Goal: Task Accomplishment & Management: Complete application form

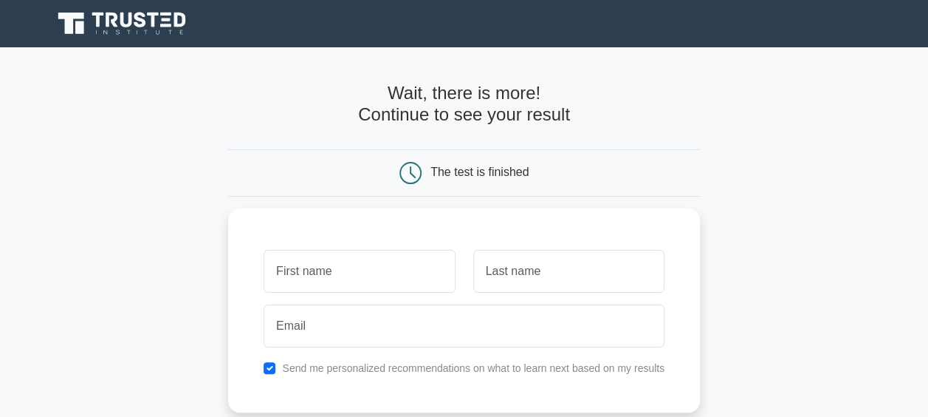
click at [130, 22] on icon at bounding box center [126, 20] width 12 height 15
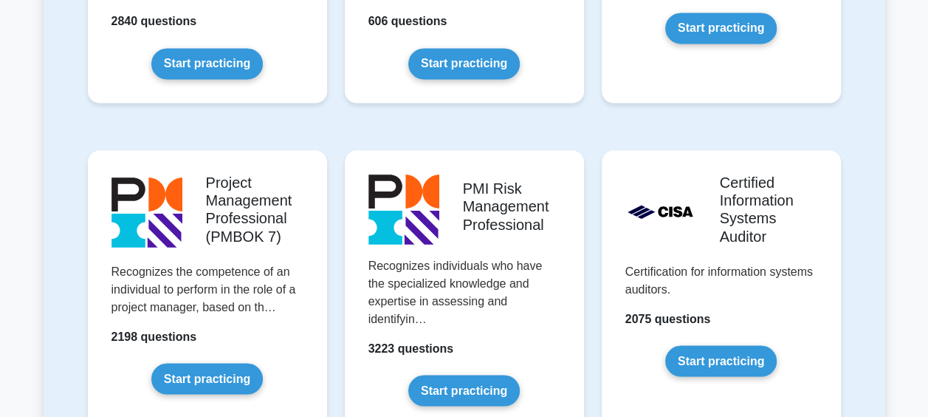
scroll to position [1172, 0]
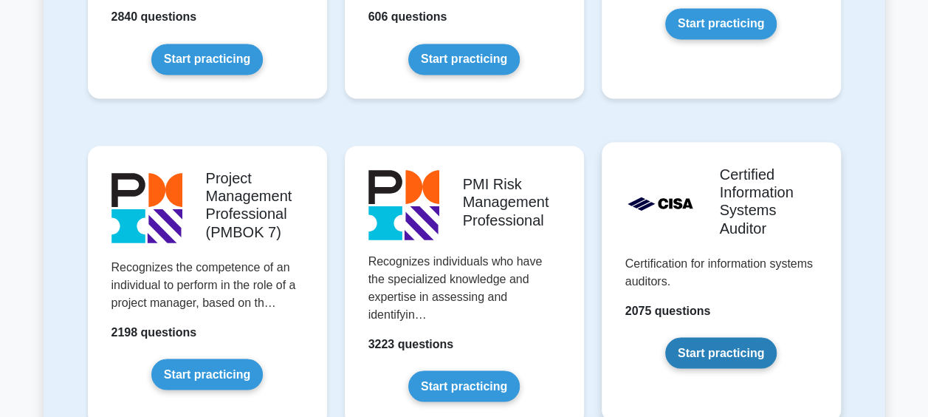
click at [726, 337] on link "Start practicing" at bounding box center [721, 352] width 112 height 31
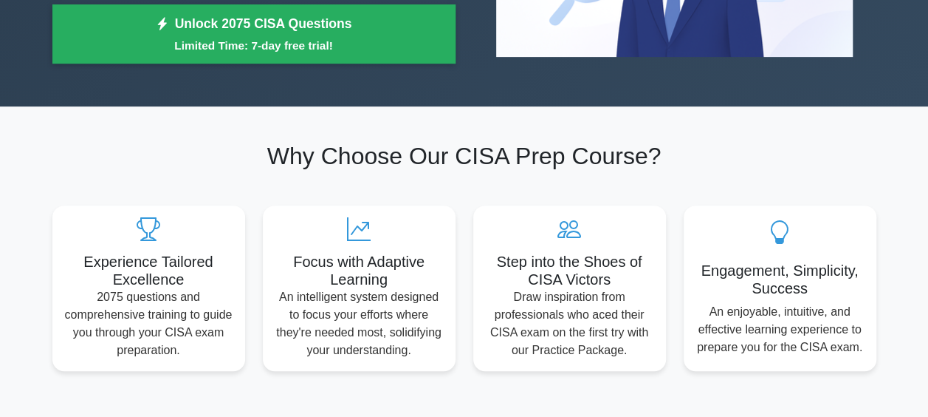
scroll to position [278, 0]
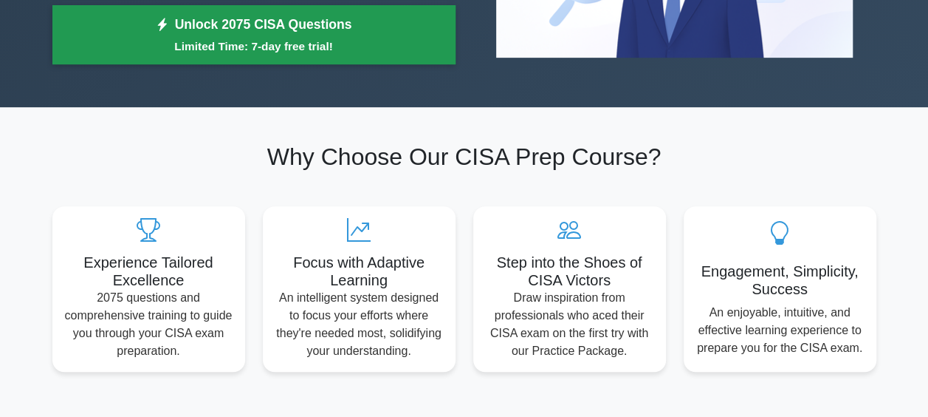
click at [288, 38] on small "Limited Time: 7-day free trial!" at bounding box center [254, 46] width 366 height 17
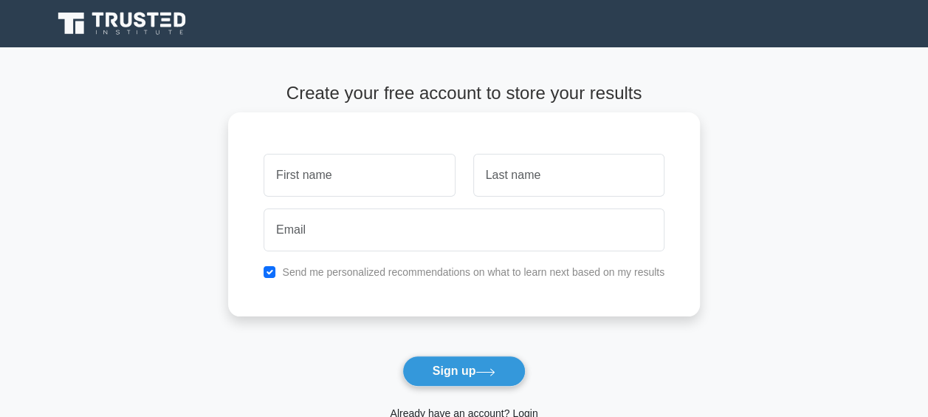
click at [325, 174] on input "text" at bounding box center [359, 175] width 191 height 43
type input "artemis"
click at [522, 186] on input "text" at bounding box center [568, 175] width 191 height 43
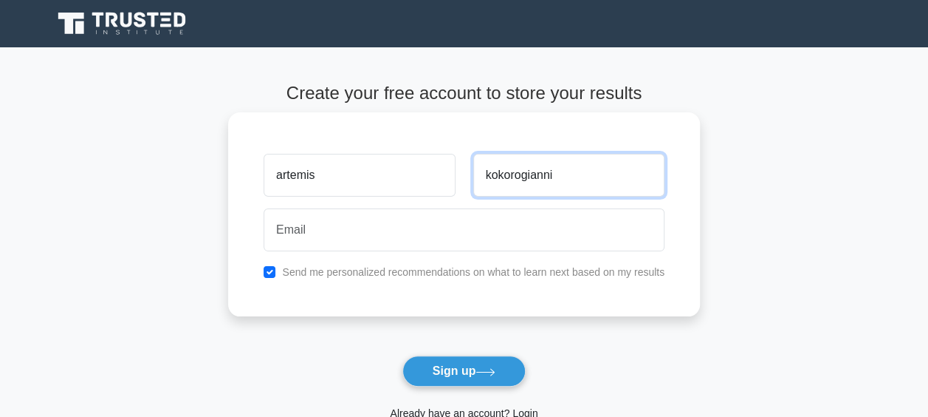
type input "kokorogianni"
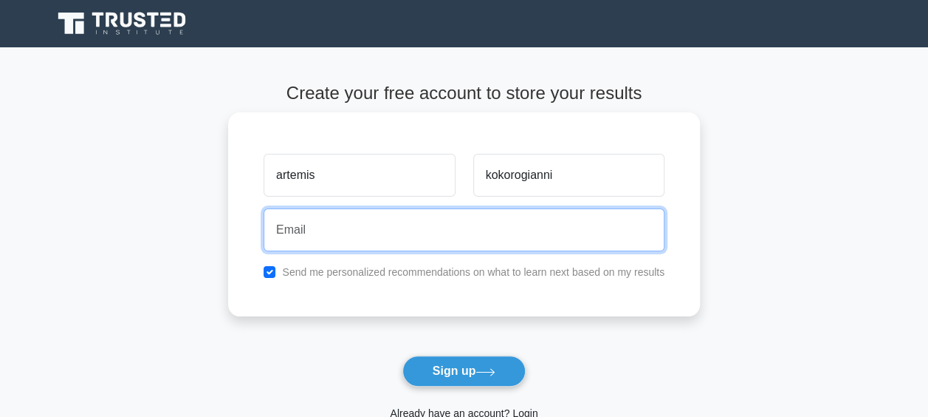
click at [479, 227] on input "email" at bounding box center [464, 229] width 401 height 43
type input "[EMAIL_ADDRESS][DOMAIN_NAME]"
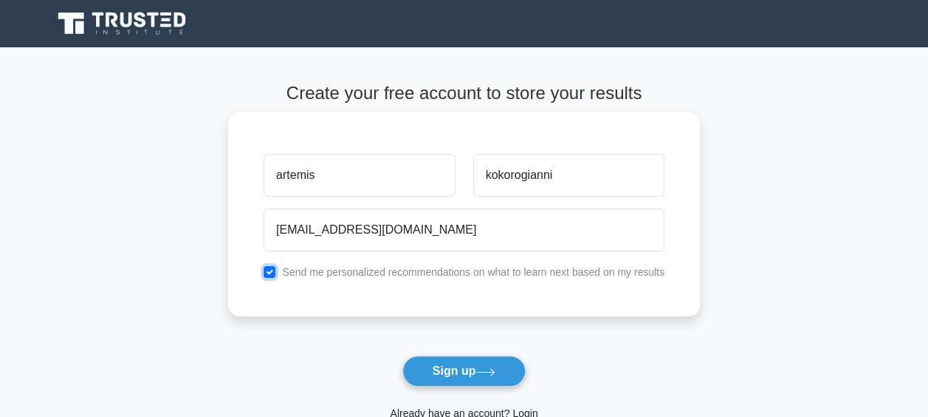
click at [275, 266] on input "checkbox" at bounding box center [270, 272] width 12 height 12
checkbox input "false"
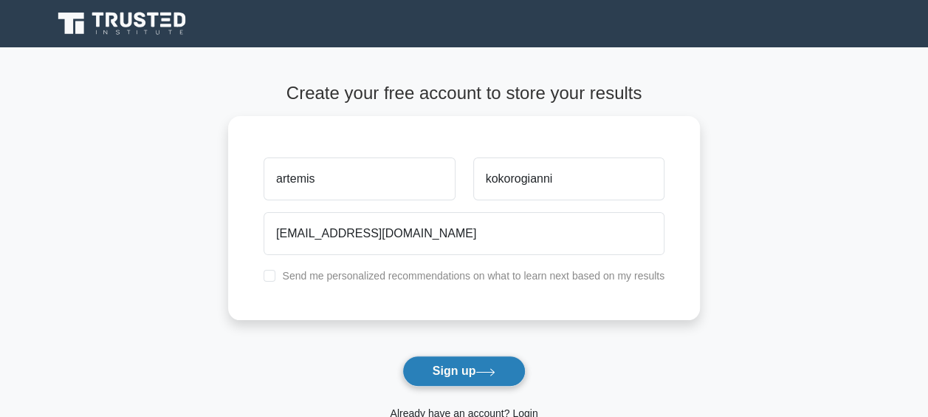
click at [465, 368] on button "Sign up" at bounding box center [465, 370] width 124 height 31
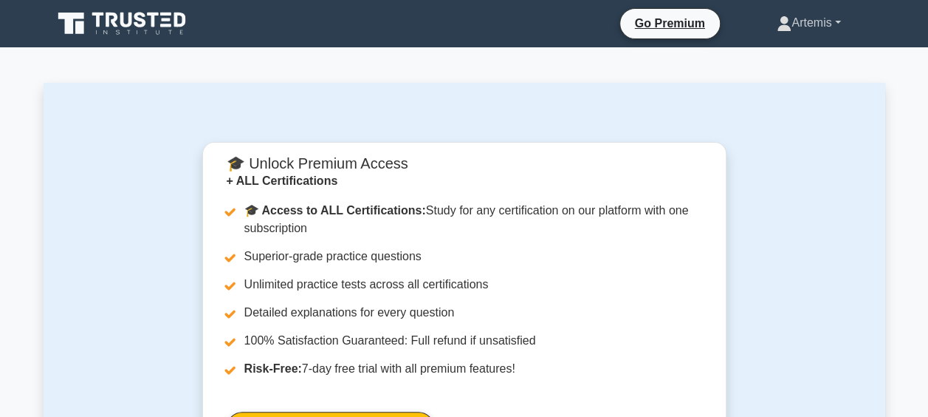
click at [841, 19] on link "Artemis" at bounding box center [809, 23] width 134 height 30
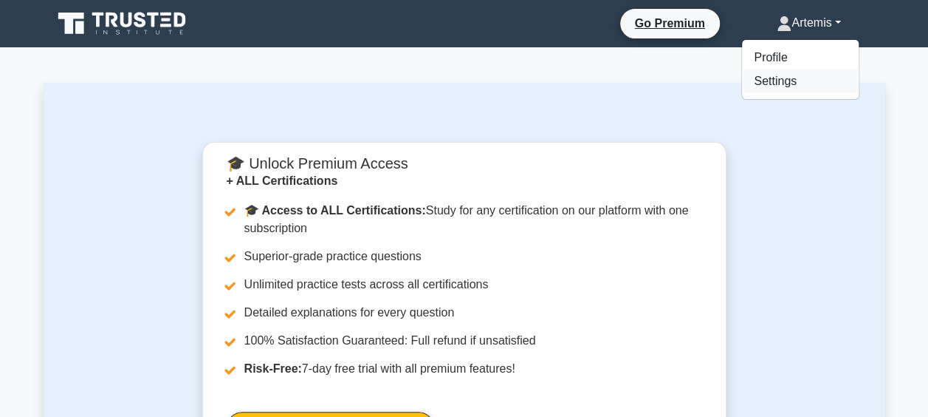
click at [773, 81] on link "Settings" at bounding box center [800, 81] width 117 height 24
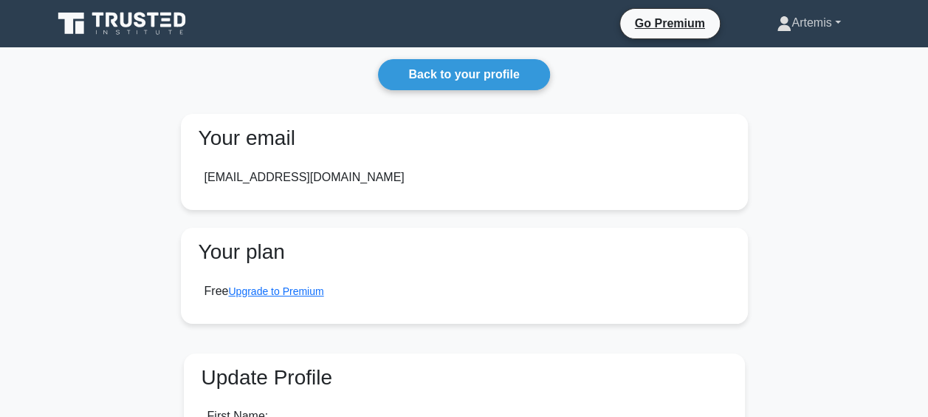
click at [822, 19] on link "Artemis" at bounding box center [809, 23] width 134 height 30
click at [762, 58] on link "Profile" at bounding box center [800, 58] width 117 height 24
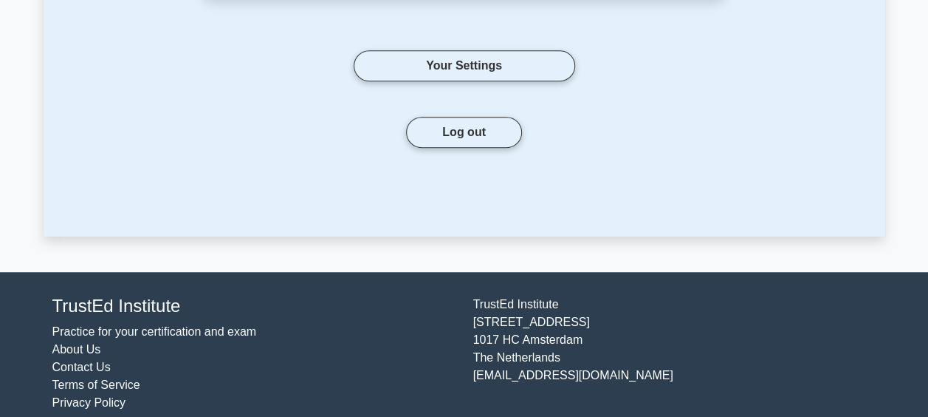
scroll to position [486, 0]
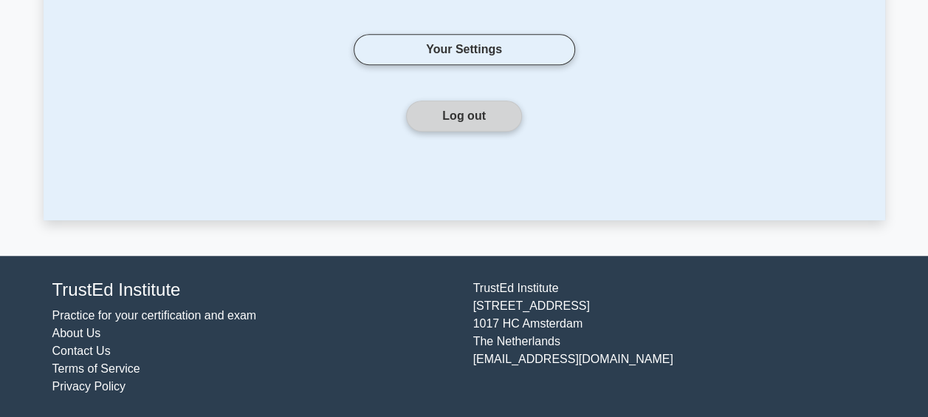
click at [455, 115] on button "Log out" at bounding box center [464, 115] width 116 height 31
